Goal: Find specific page/section: Find specific page/section

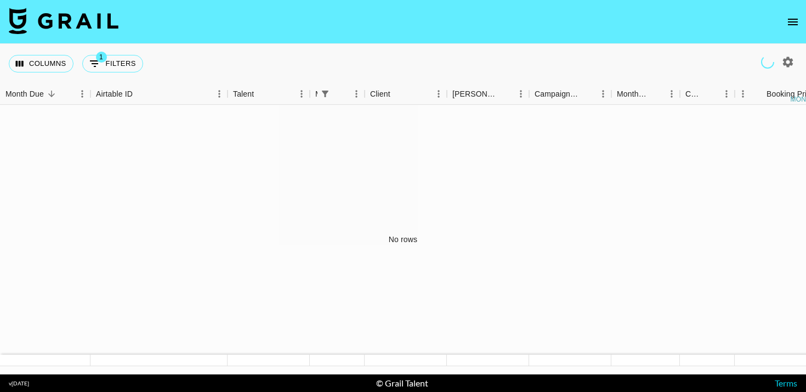
click at [792, 25] on icon "open drawer" at bounding box center [792, 21] width 13 height 13
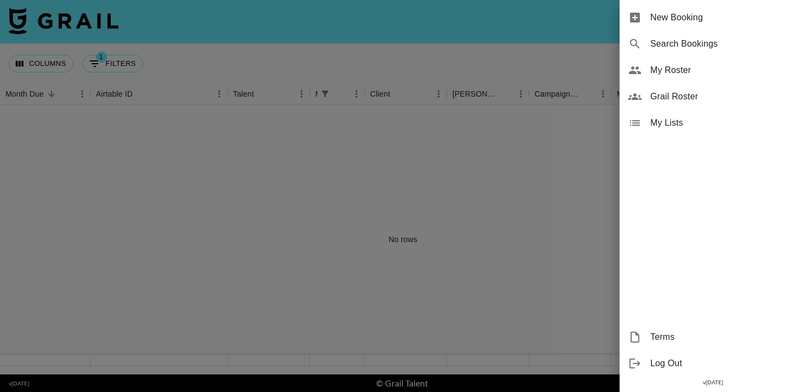
click at [681, 98] on span "Grail Roster" at bounding box center [723, 96] width 147 height 13
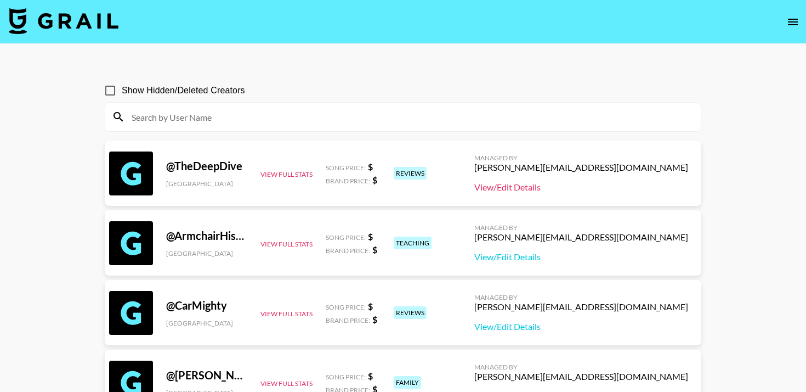
click at [599, 185] on link "View/Edit Details" at bounding box center [581, 187] width 214 height 11
click at [317, 119] on input at bounding box center [409, 117] width 569 height 18
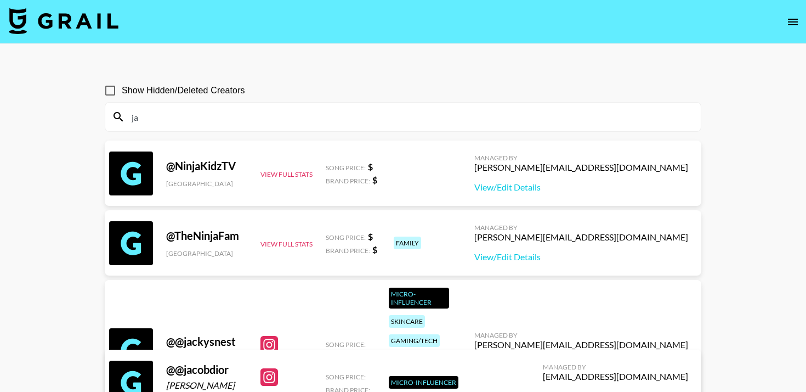
type input "j"
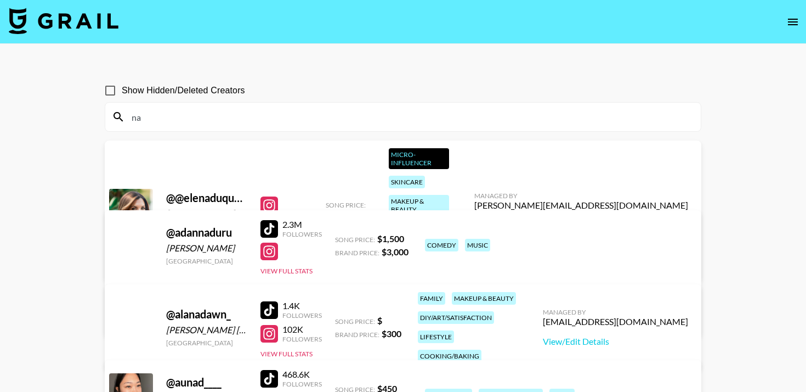
type input "n"
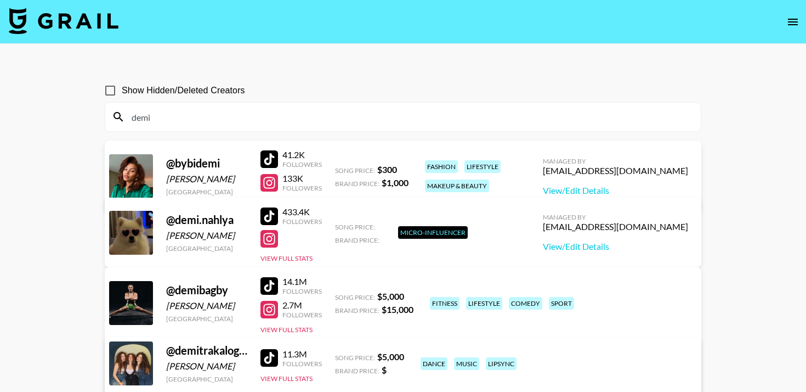
click at [210, 167] on div "@ bybidemi" at bounding box center [206, 163] width 81 height 14
drag, startPoint x: 177, startPoint y: 164, endPoint x: 226, endPoint y: 162, distance: 49.4
click at [226, 162] on div "@ bybidemi" at bounding box center [206, 163] width 81 height 14
copy div "bybidemi"
click at [167, 114] on input "demi" at bounding box center [409, 117] width 569 height 18
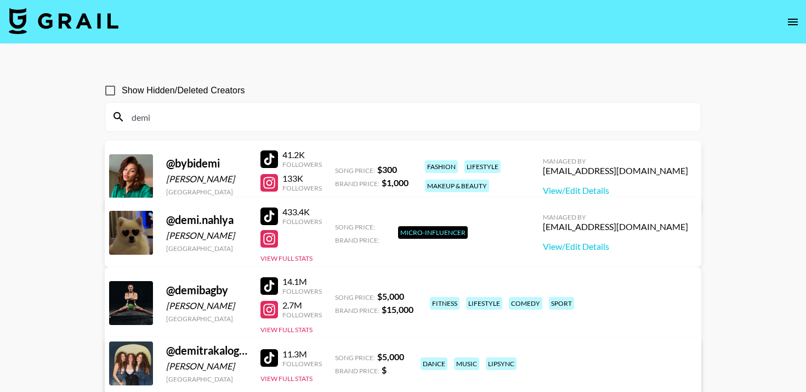
click at [167, 114] on input "demi" at bounding box center [409, 117] width 569 height 18
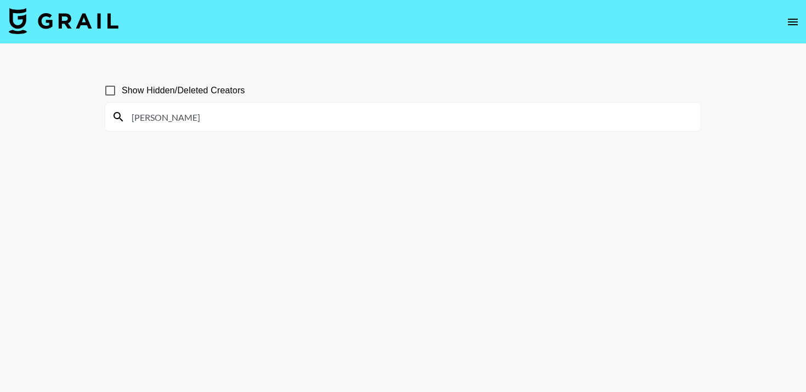
click at [251, 112] on input "tiarra" at bounding box center [409, 117] width 569 height 18
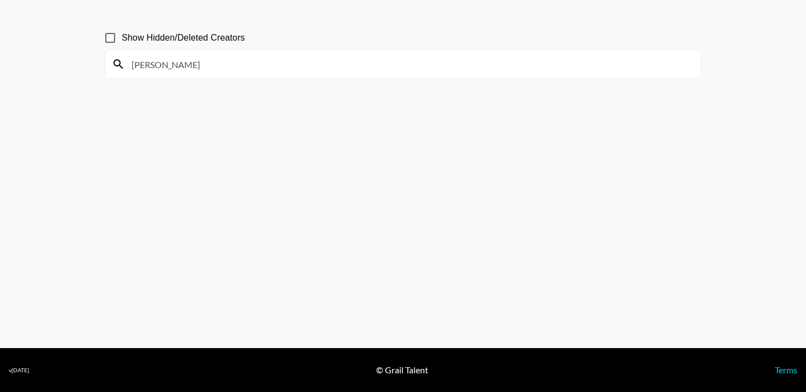
scroll to position [53, 0]
click at [171, 72] on input "ryan n" at bounding box center [409, 64] width 569 height 18
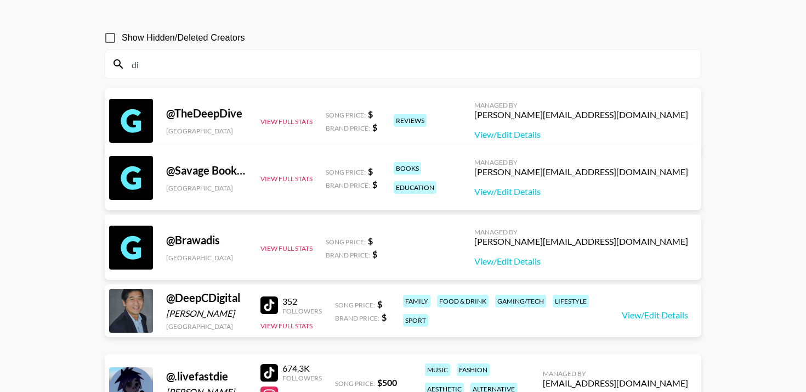
scroll to position [40, 0]
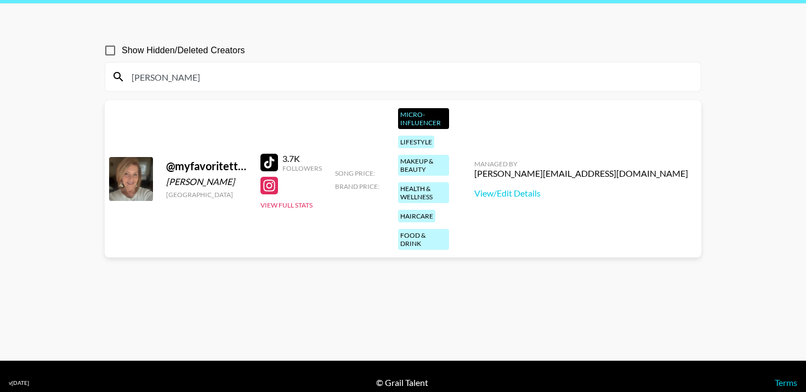
click at [197, 72] on input "diane" at bounding box center [409, 77] width 569 height 18
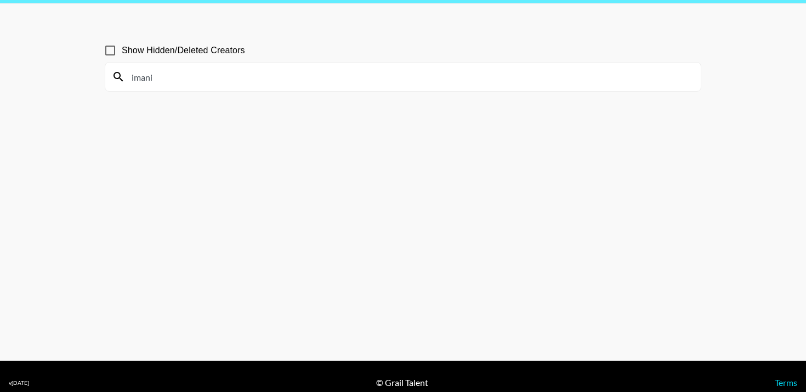
click at [184, 81] on input "imani" at bounding box center [409, 77] width 569 height 18
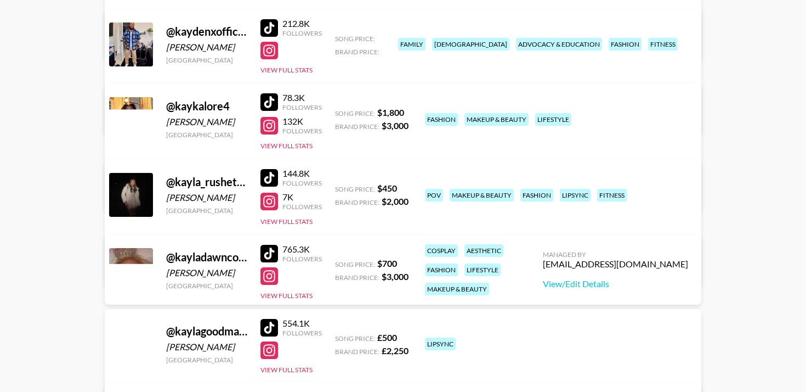
scroll to position [1376, 0]
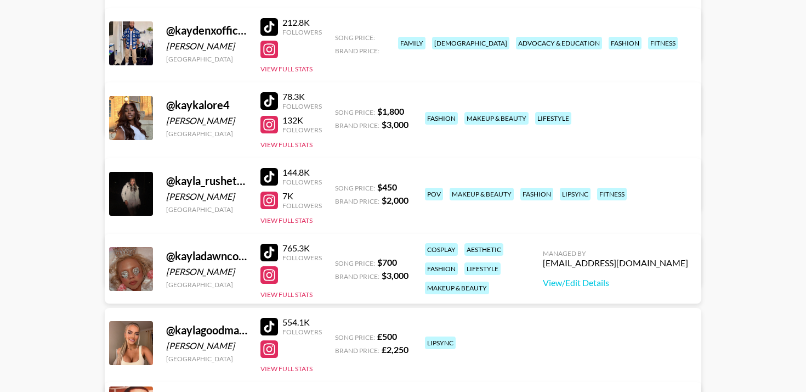
click at [183, 106] on div "@ kaykalore4" at bounding box center [206, 105] width 81 height 14
copy div "kaykalore4"
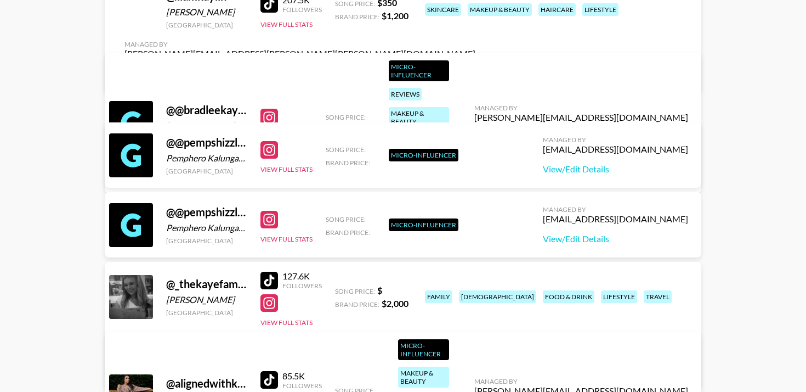
scroll to position [0, 0]
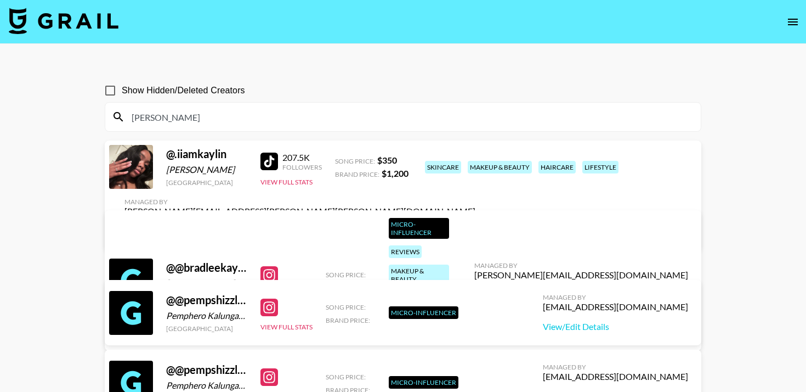
click at [234, 116] on input "kay" at bounding box center [409, 117] width 569 height 18
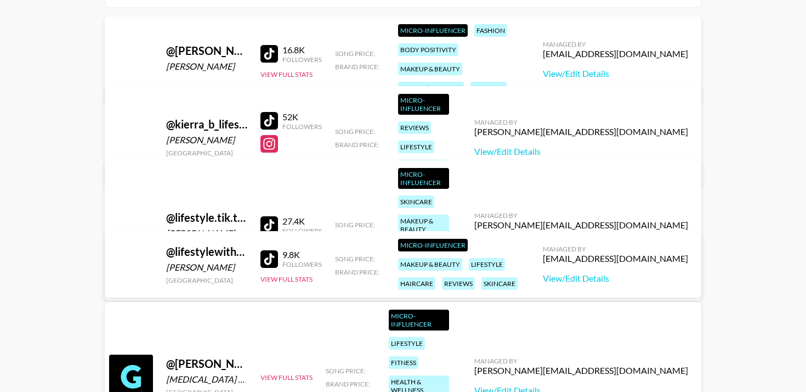
scroll to position [122, 0]
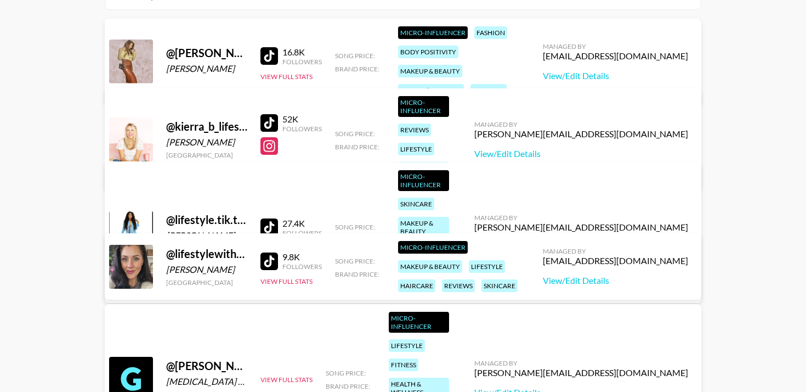
click at [425, 339] on div "lifestyle" at bounding box center [407, 345] width 36 height 13
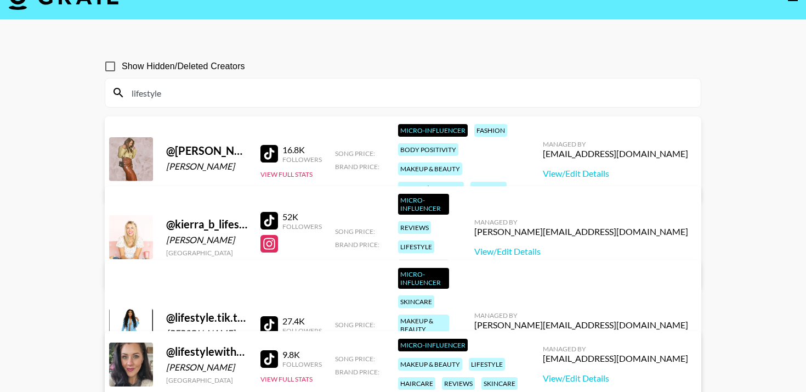
scroll to position [0, 0]
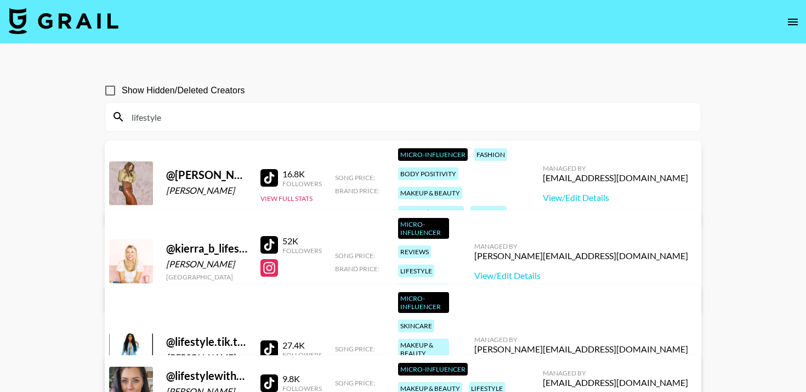
click at [272, 120] on input "lifestyle" at bounding box center [409, 117] width 569 height 18
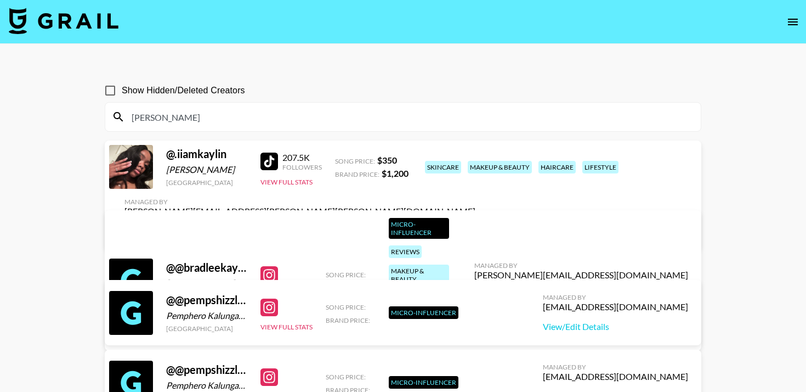
click at [373, 117] on input "kay" at bounding box center [409, 117] width 569 height 18
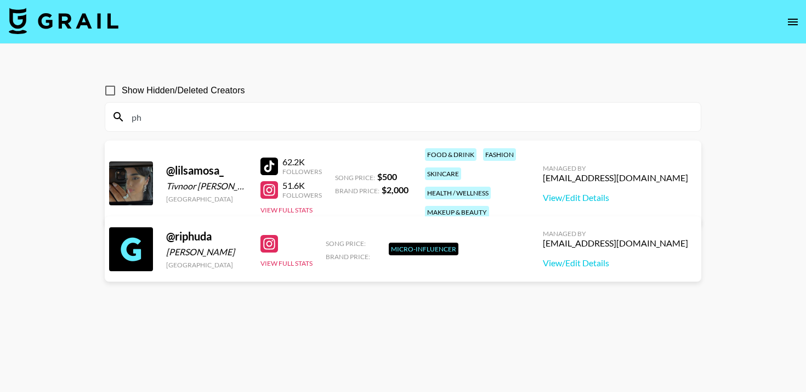
type input "p"
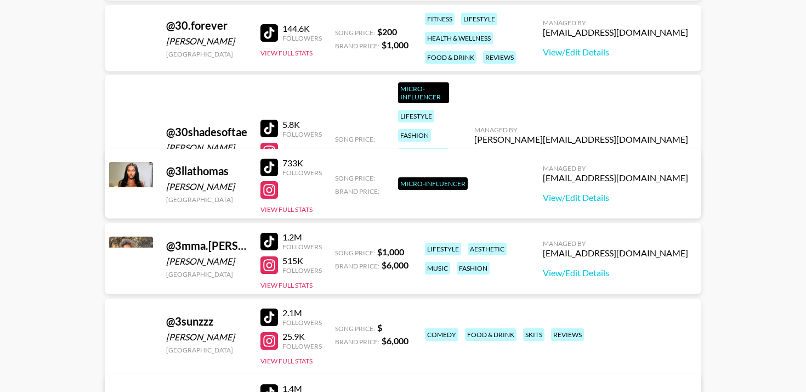
scroll to position [4502, 0]
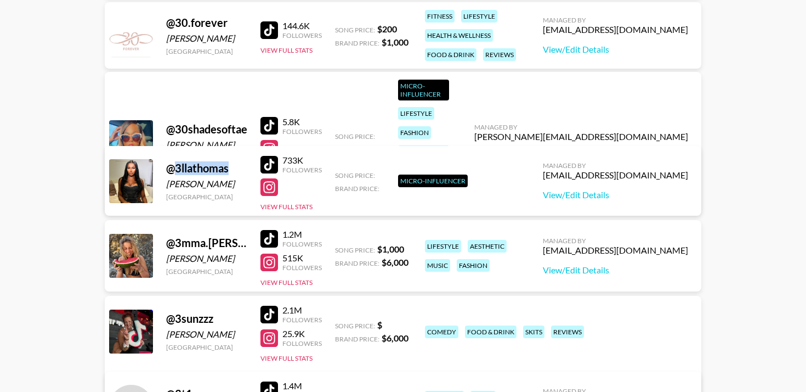
drag, startPoint x: 175, startPoint y: 170, endPoint x: 231, endPoint y: 168, distance: 56.5
click at [231, 168] on div "@ 3llathomas" at bounding box center [206, 168] width 81 height 14
copy div "3llathomas"
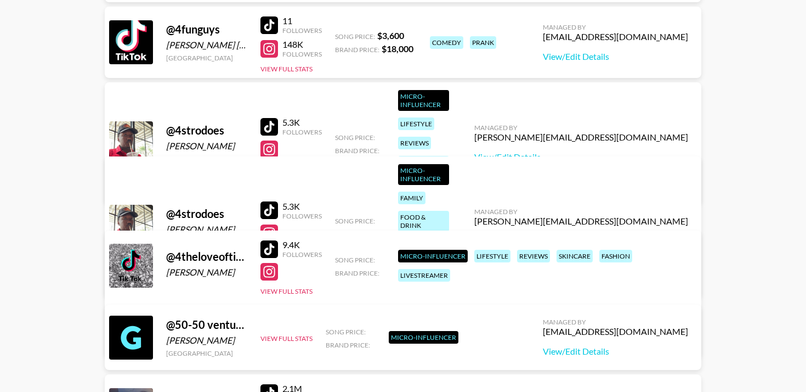
scroll to position [4941, 0]
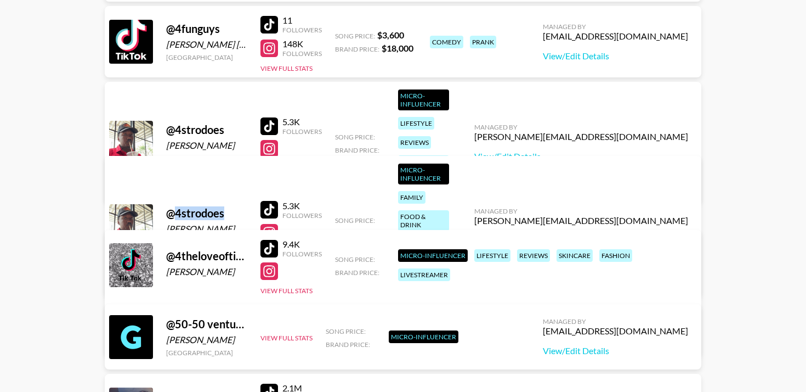
drag, startPoint x: 173, startPoint y: 177, endPoint x: 227, endPoint y: 176, distance: 53.8
click at [227, 206] on div "@ 4strodoes" at bounding box center [206, 213] width 81 height 14
copy div "4strodoes"
drag, startPoint x: 166, startPoint y: 119, endPoint x: 211, endPoint y: 113, distance: 44.8
click at [211, 123] on div "@ 4strodoes Davon Revis United States" at bounding box center [206, 142] width 81 height 39
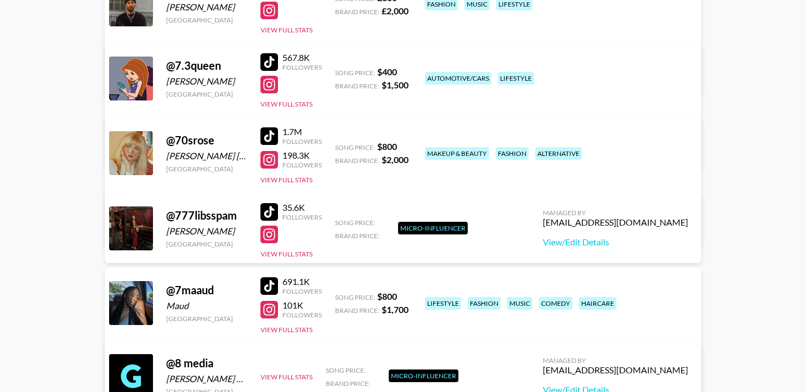
scroll to position [5663, 0]
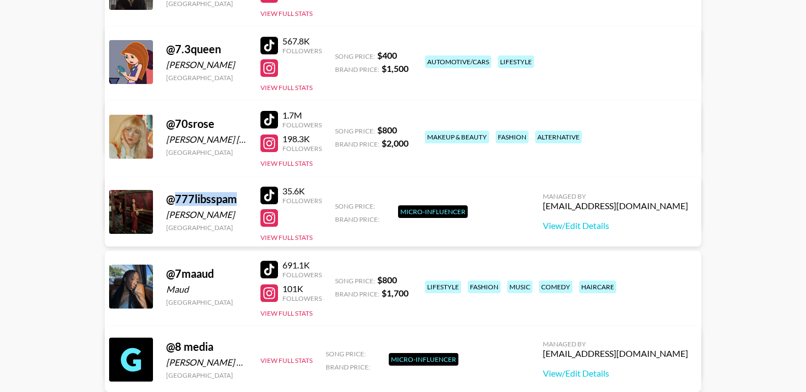
drag, startPoint x: 175, startPoint y: 201, endPoint x: 242, endPoint y: 200, distance: 67.5
click at [243, 200] on div "@ 777libsspam" at bounding box center [206, 199] width 81 height 14
copy div "777libsspam"
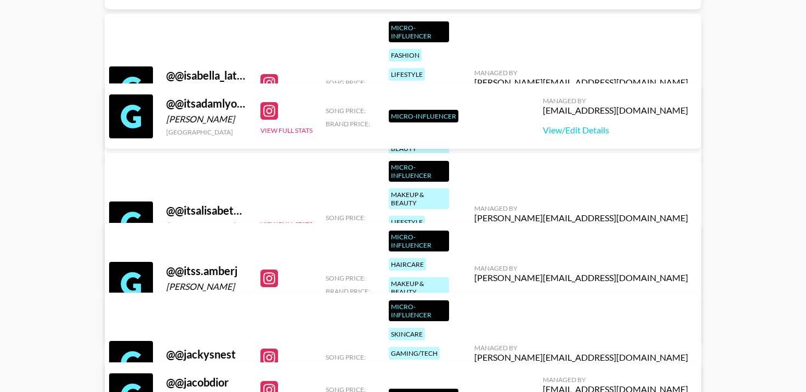
scroll to position [0, 0]
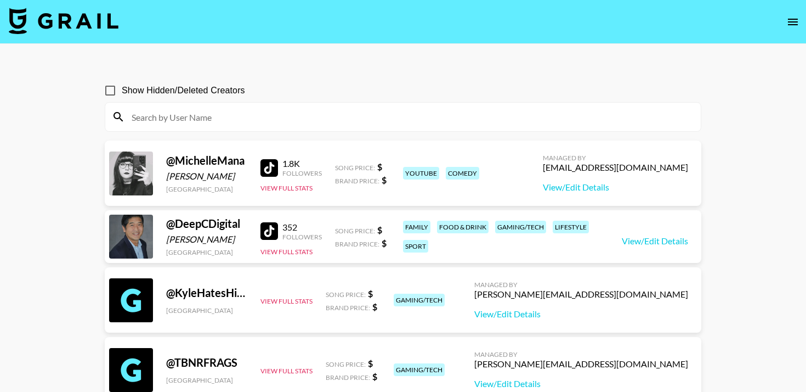
click at [287, 112] on input at bounding box center [409, 117] width 569 height 18
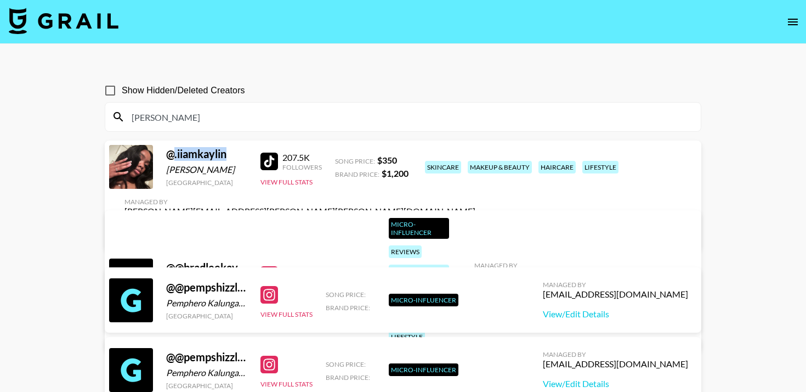
drag, startPoint x: 175, startPoint y: 163, endPoint x: 230, endPoint y: 161, distance: 54.9
click at [230, 161] on div "@ .iiamkaylin" at bounding box center [206, 154] width 81 height 14
copy div ".iiamkaylin"
click at [182, 123] on input "kay" at bounding box center [409, 117] width 569 height 18
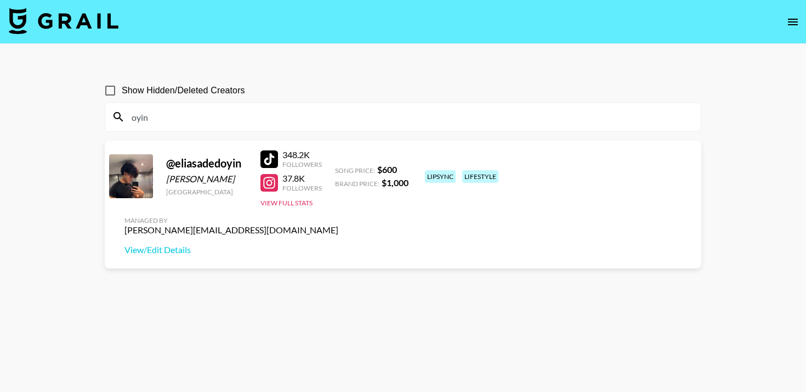
click at [179, 121] on input "oyin" at bounding box center [409, 117] width 569 height 18
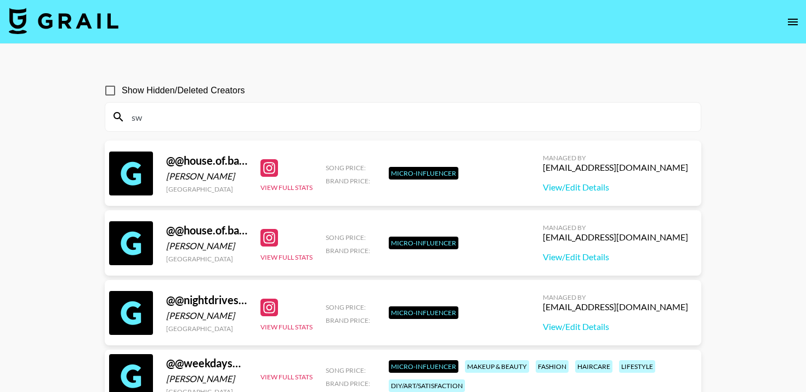
type input "s"
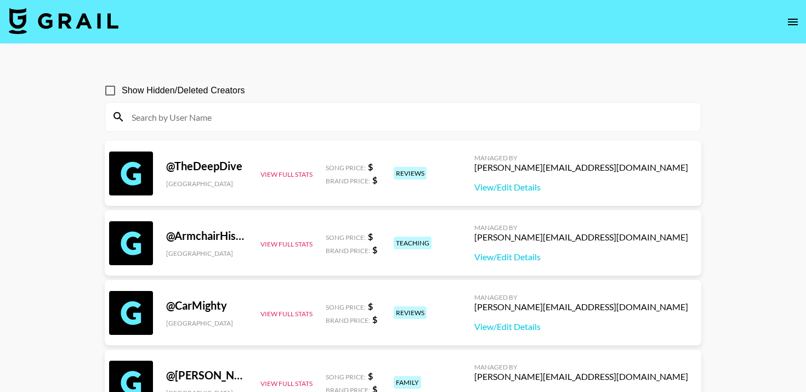
click at [220, 121] on input at bounding box center [409, 117] width 569 height 18
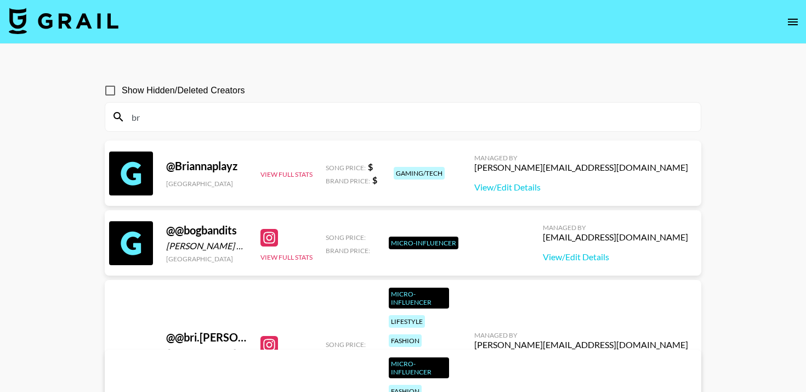
type input "b"
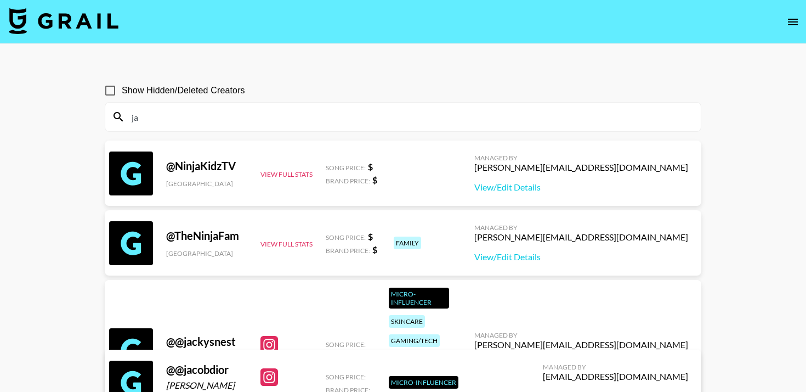
type input "j"
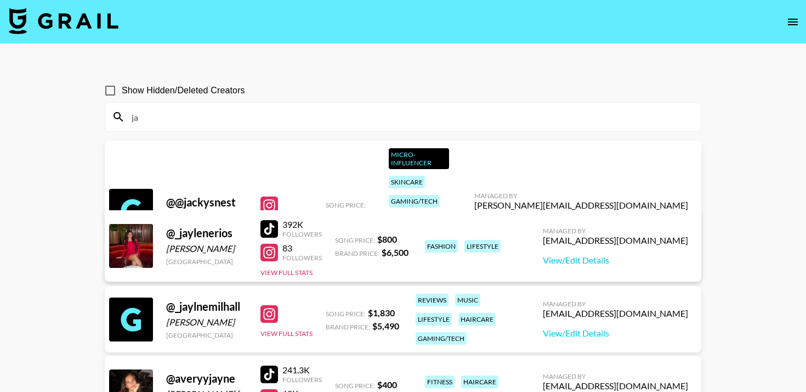
type input "j"
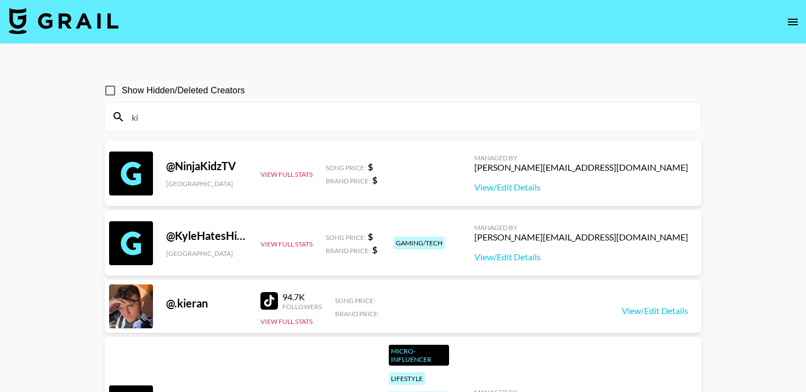
type input "k"
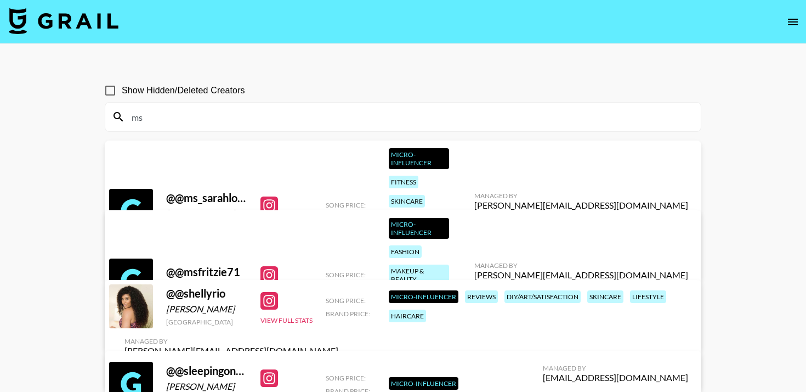
type input "m"
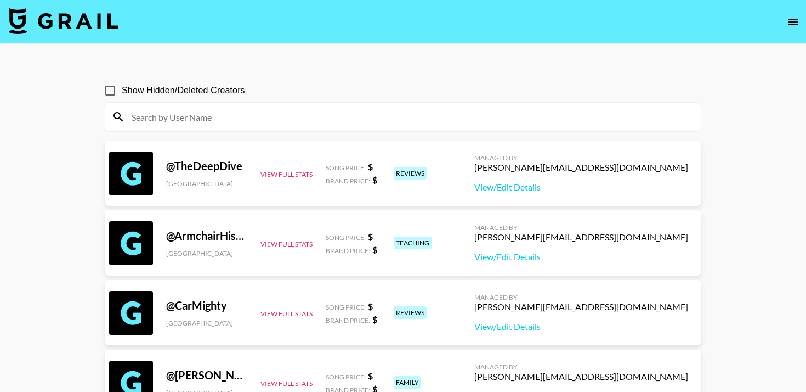
click at [174, 123] on input at bounding box center [409, 117] width 569 height 18
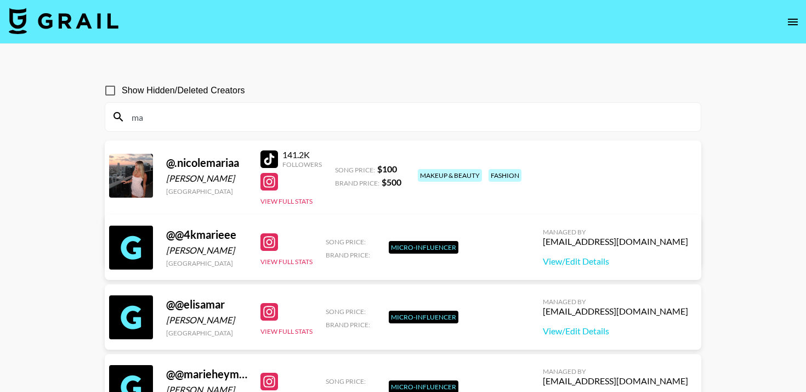
type input "m"
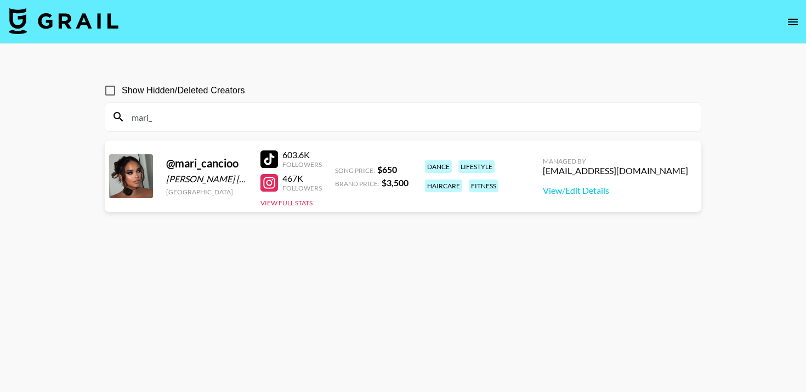
type input "mari_"
drag, startPoint x: 177, startPoint y: 164, endPoint x: 257, endPoint y: 162, distance: 80.6
click at [257, 162] on div "@ mari_cancioo Mariana Cancio Damasceno Barbosa Germany 603.6K Followers 467K F…" at bounding box center [403, 175] width 597 height 71
click at [235, 165] on div "@ mari_cancioo" at bounding box center [206, 163] width 81 height 14
drag, startPoint x: 239, startPoint y: 166, endPoint x: 177, endPoint y: 165, distance: 61.4
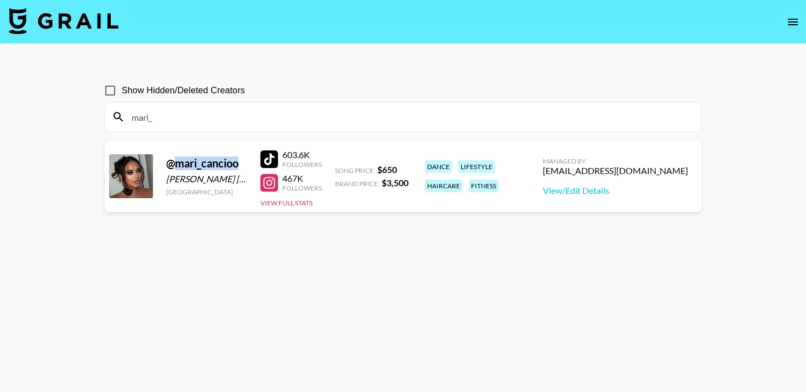
click at [177, 165] on div "@ mari_cancioo" at bounding box center [206, 163] width 81 height 14
copy div "mari_cancioo"
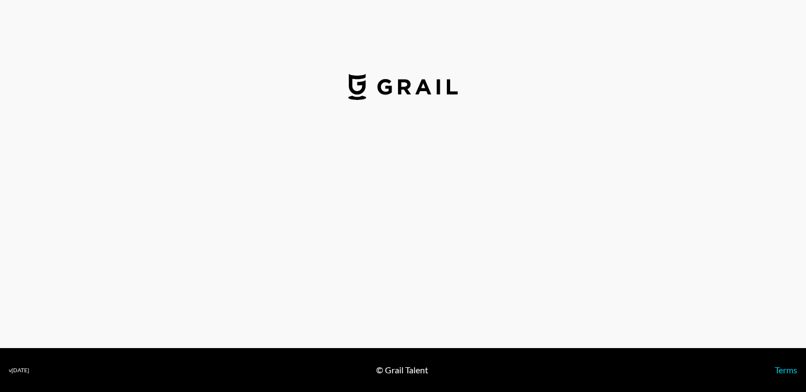
select select "USD"
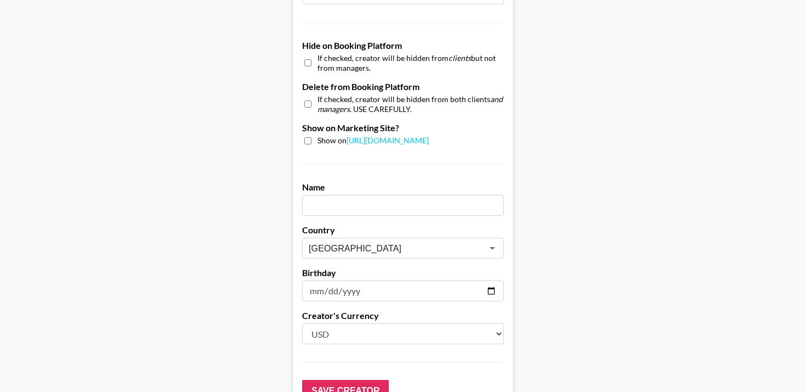
scroll to position [1031, 0]
